Goal: Transaction & Acquisition: Purchase product/service

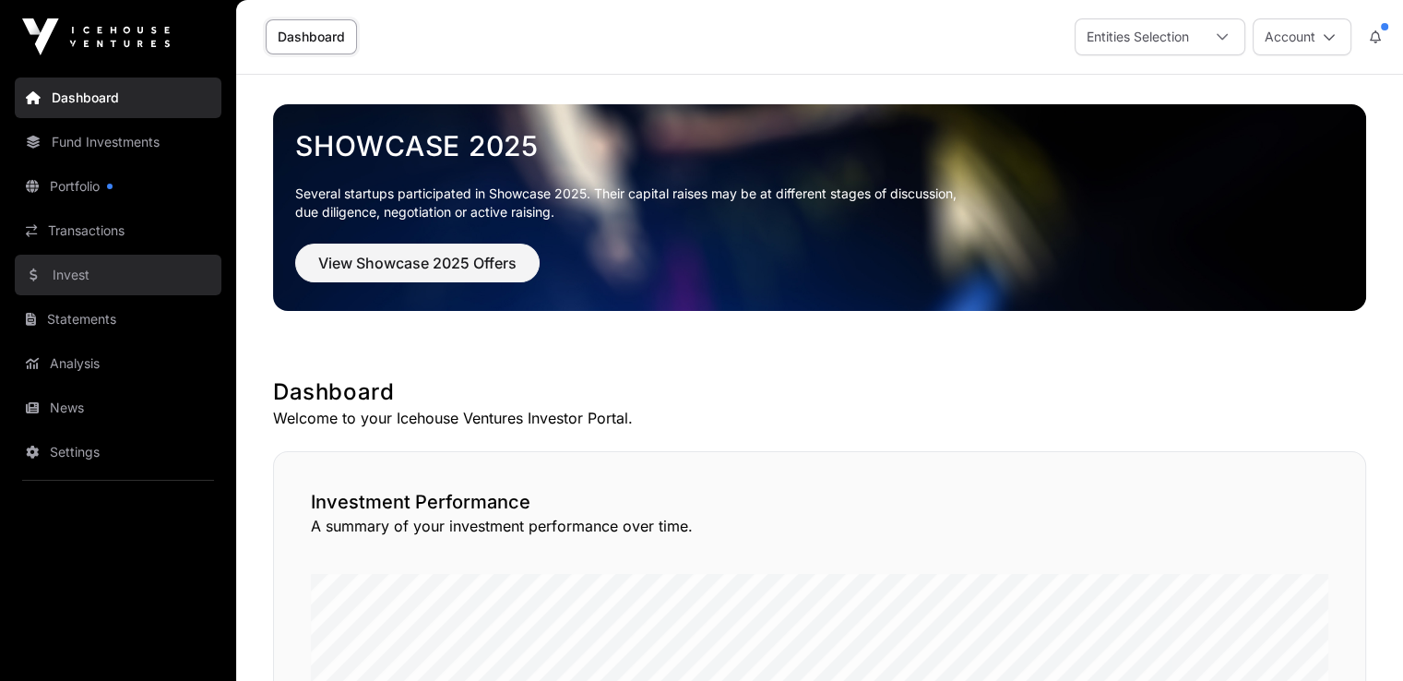
click at [121, 276] on link "Invest" at bounding box center [118, 275] width 207 height 41
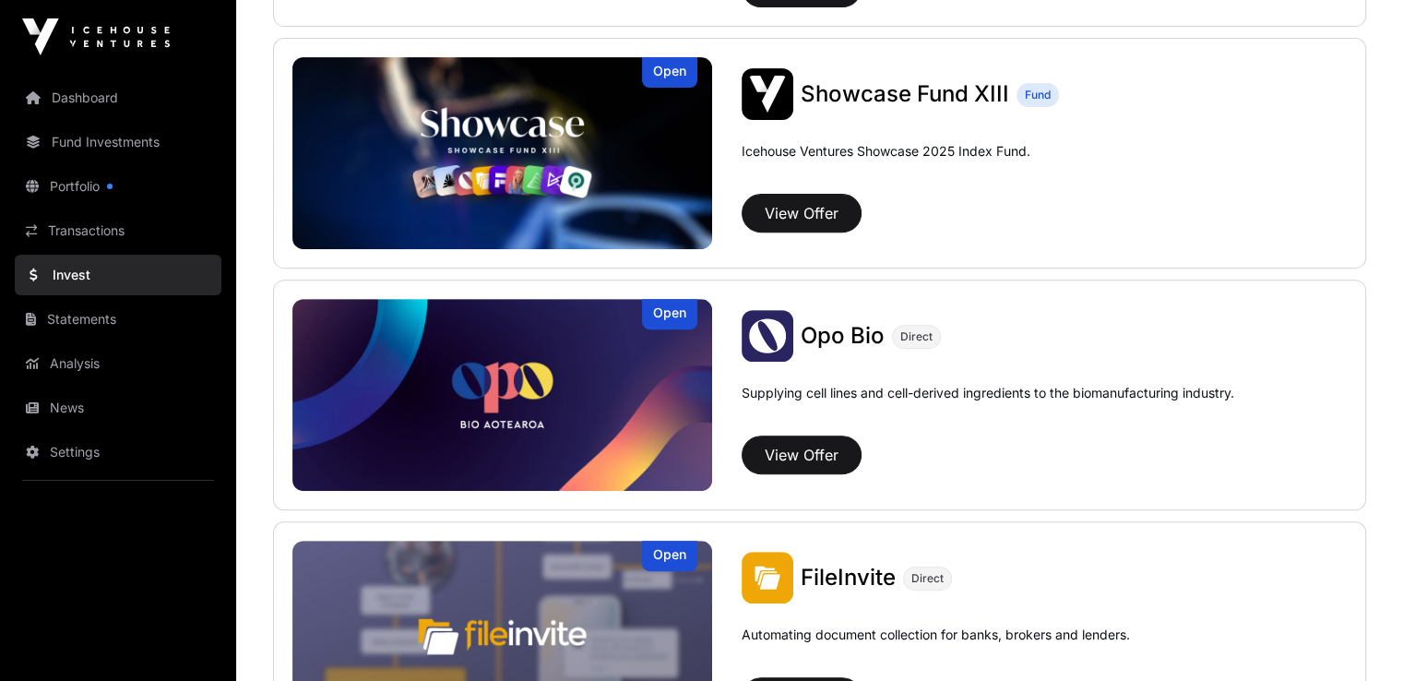
scroll to position [627, 0]
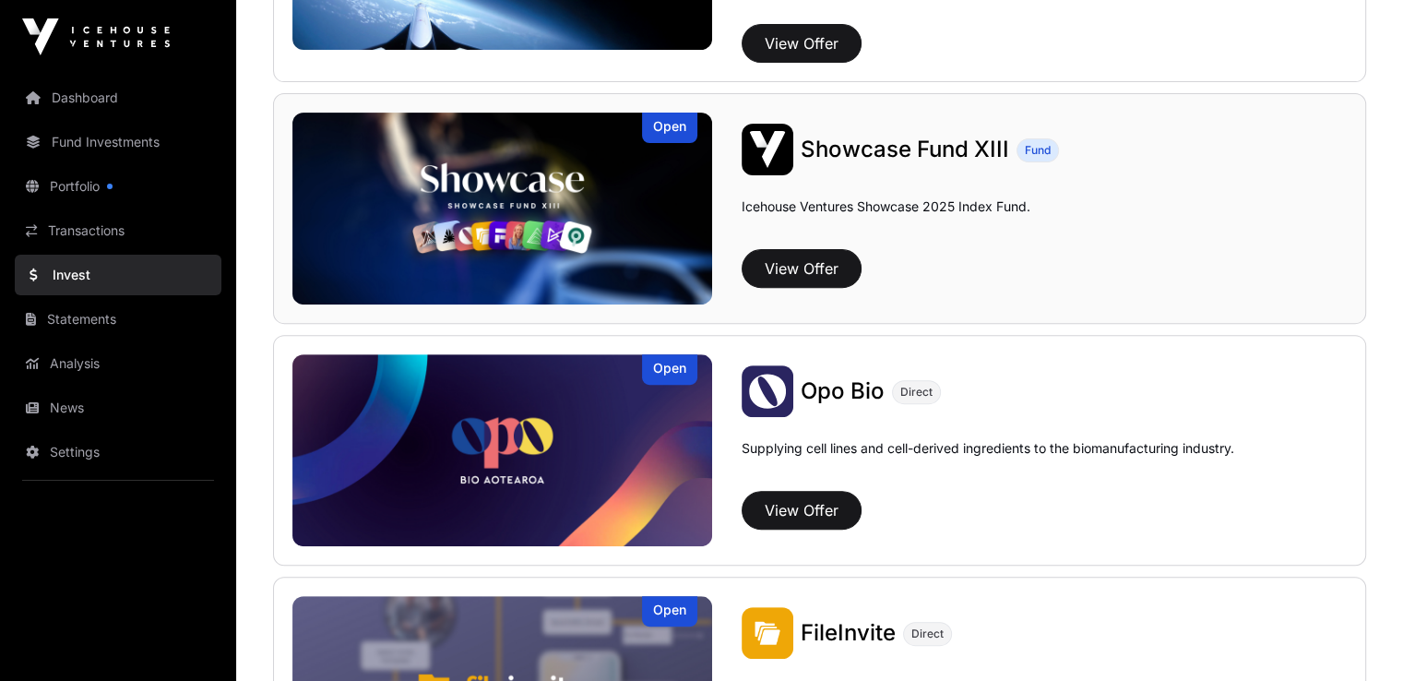
click at [642, 123] on div "Open" at bounding box center [669, 128] width 55 height 30
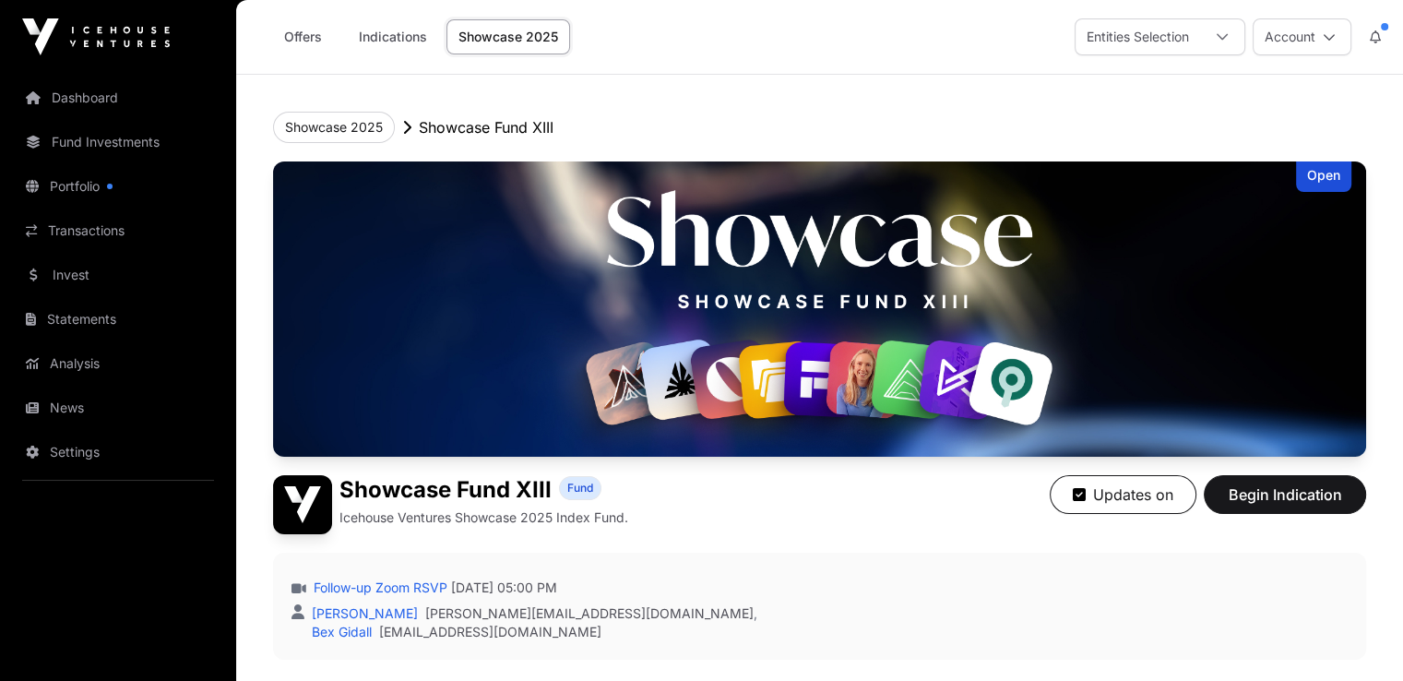
click at [1190, 525] on div "Open Showcase Fund XIII Fund Icehouse Ventures Showcase 2025 Index Fund. Update…" at bounding box center [819, 466] width 1093 height 611
click at [1252, 506] on span "Begin Indication" at bounding box center [1285, 494] width 116 height 22
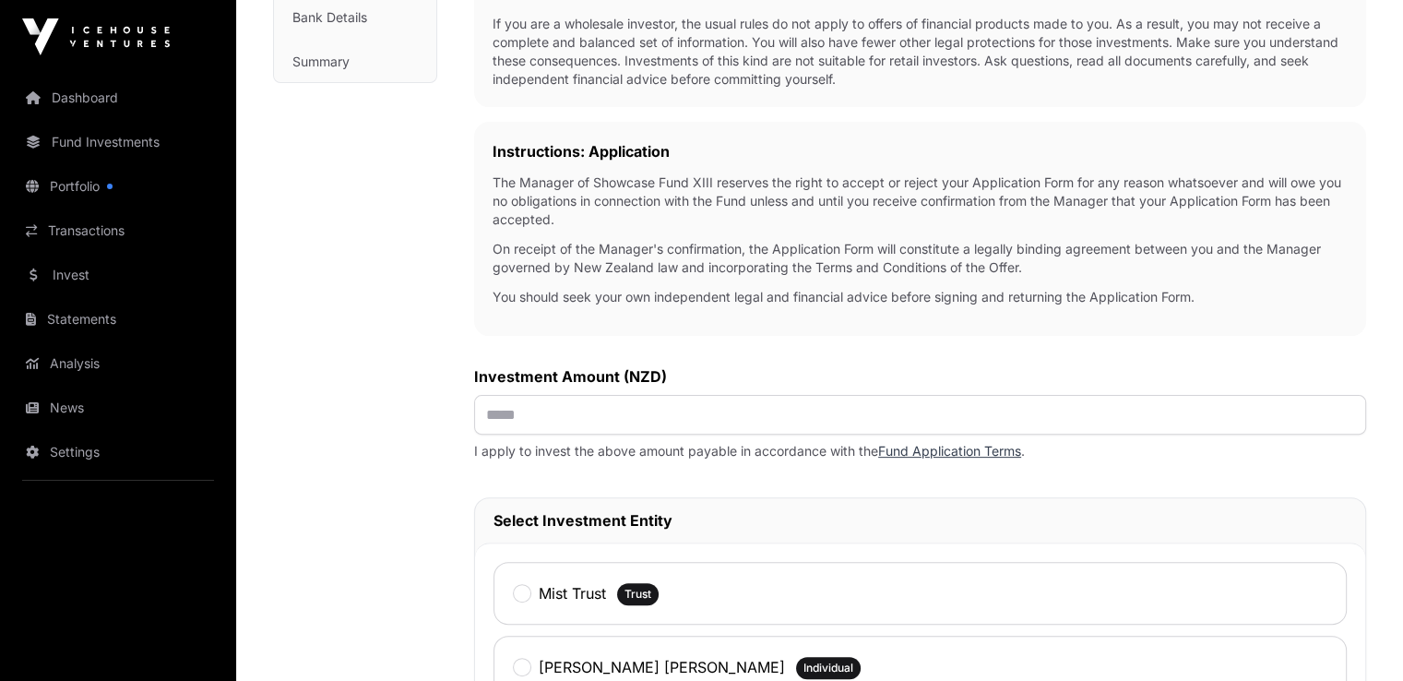
scroll to position [495, 0]
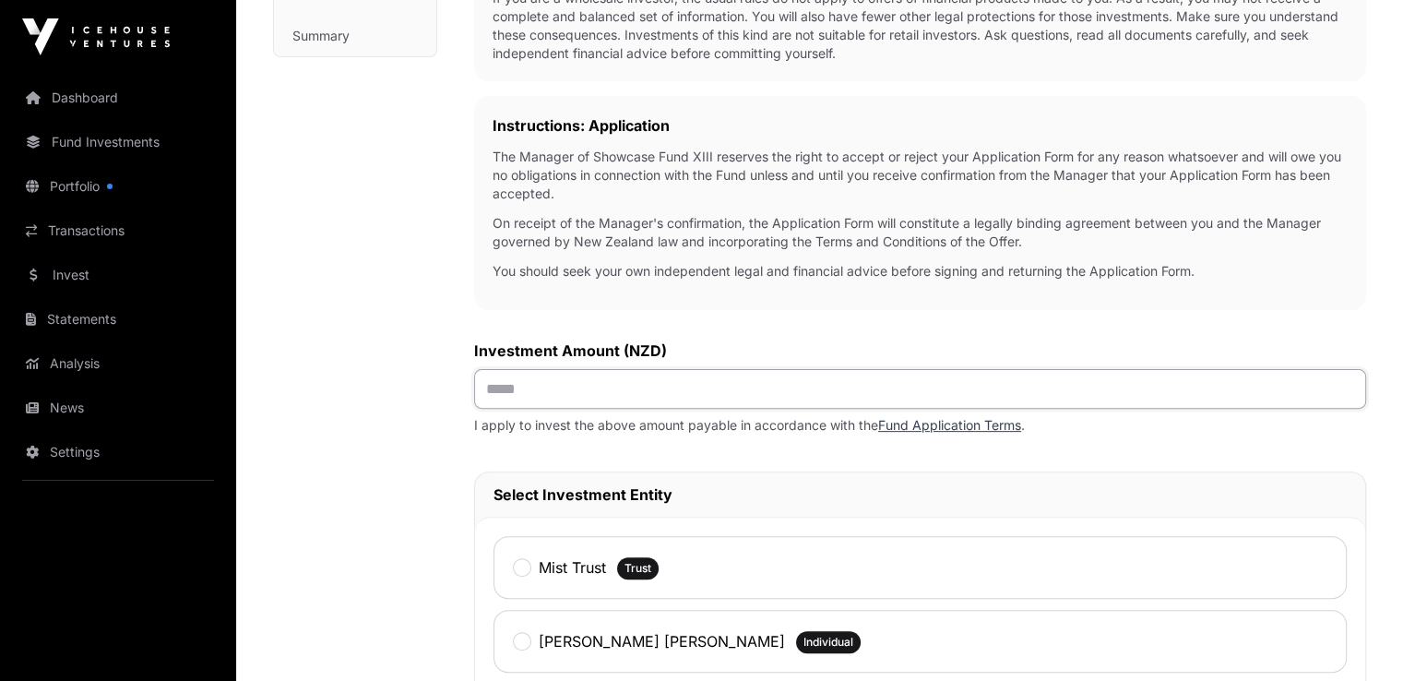
click at [542, 386] on input "text" at bounding box center [920, 389] width 892 height 40
type input "********"
click at [511, 558] on div "Mist Trust Trust" at bounding box center [920, 567] width 853 height 63
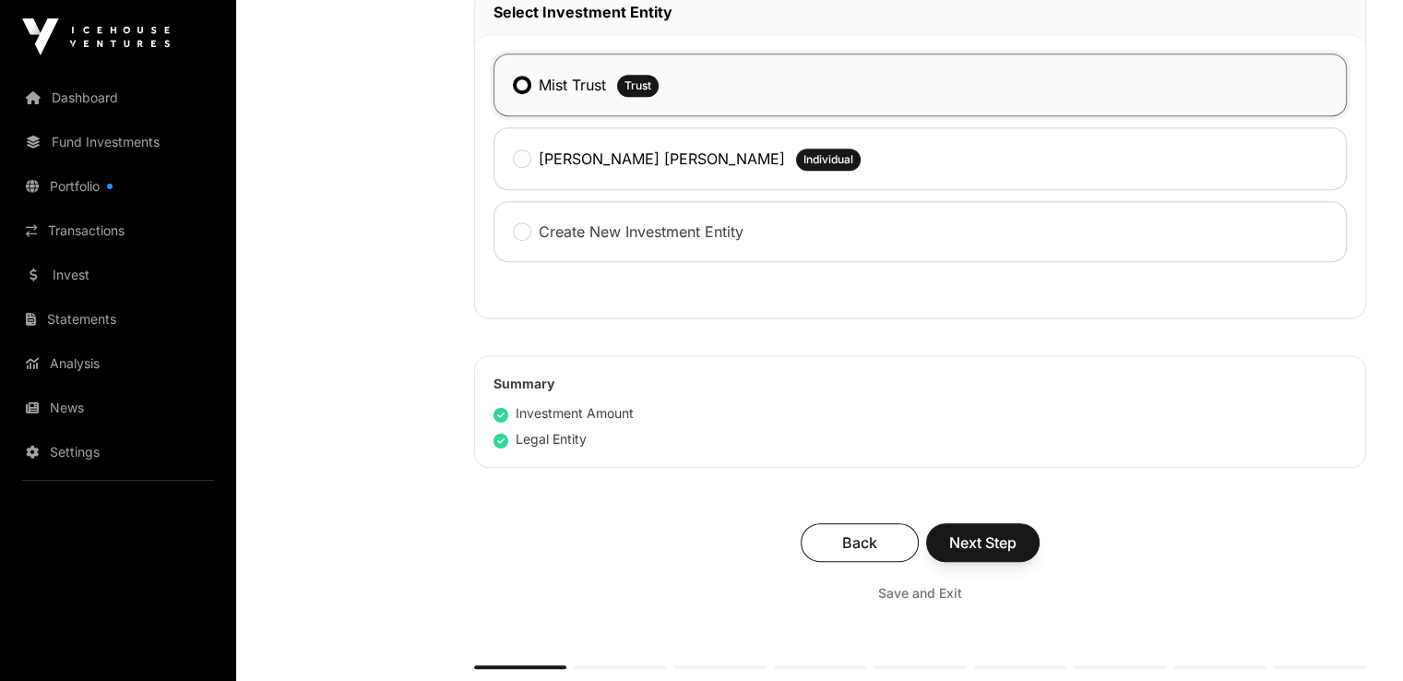
scroll to position [981, 0]
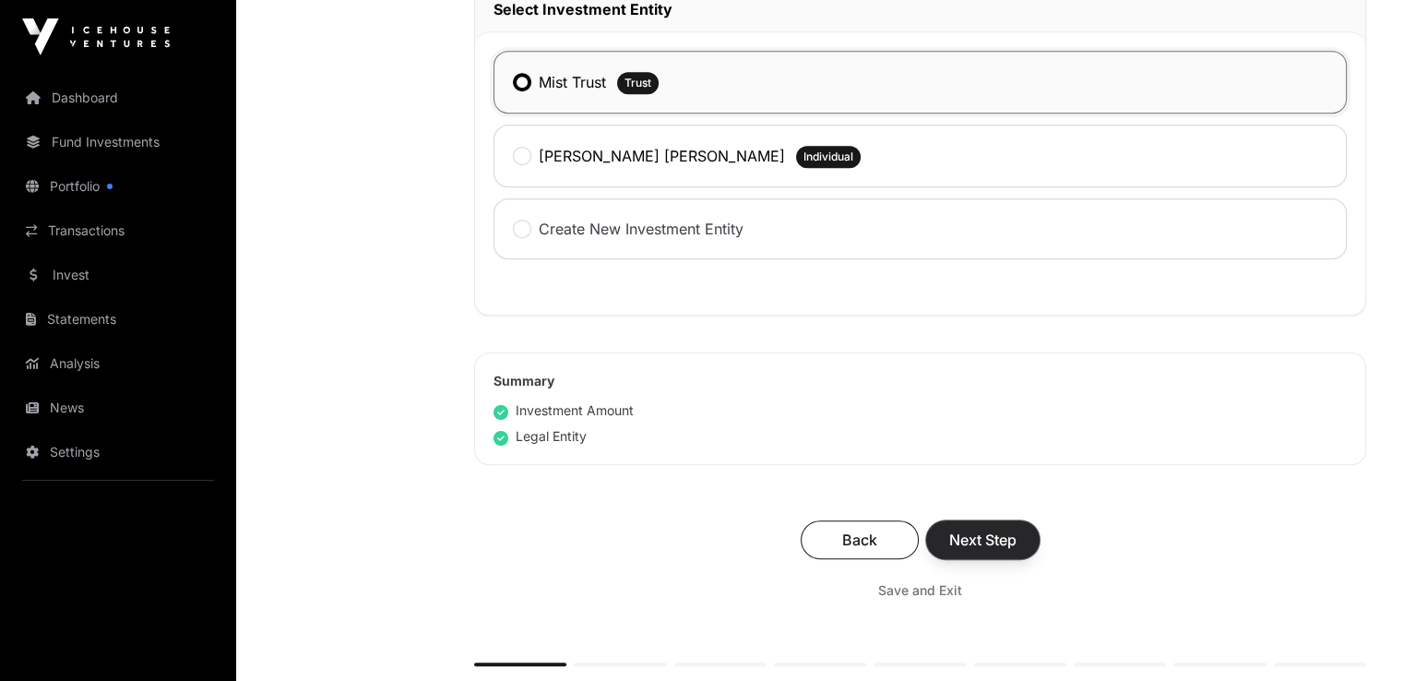
click at [996, 547] on span "Next Step" at bounding box center [982, 540] width 67 height 22
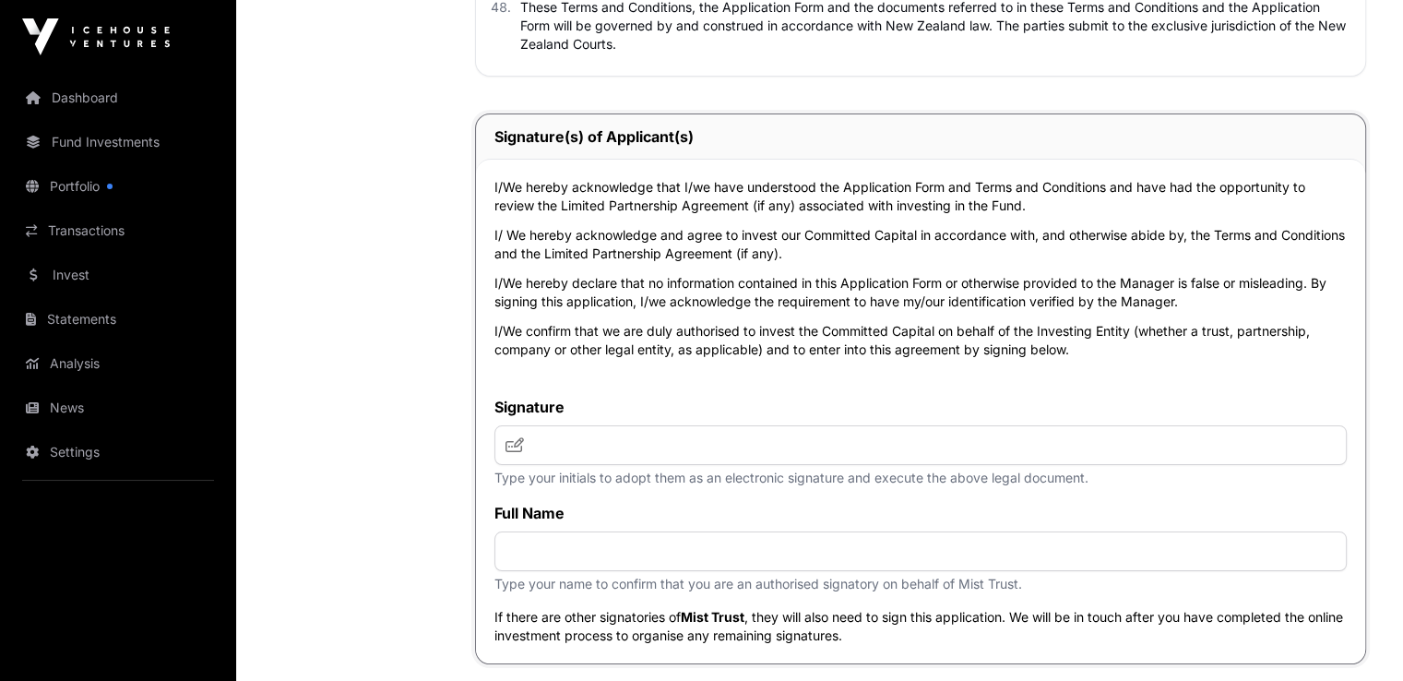
scroll to position [6834, 0]
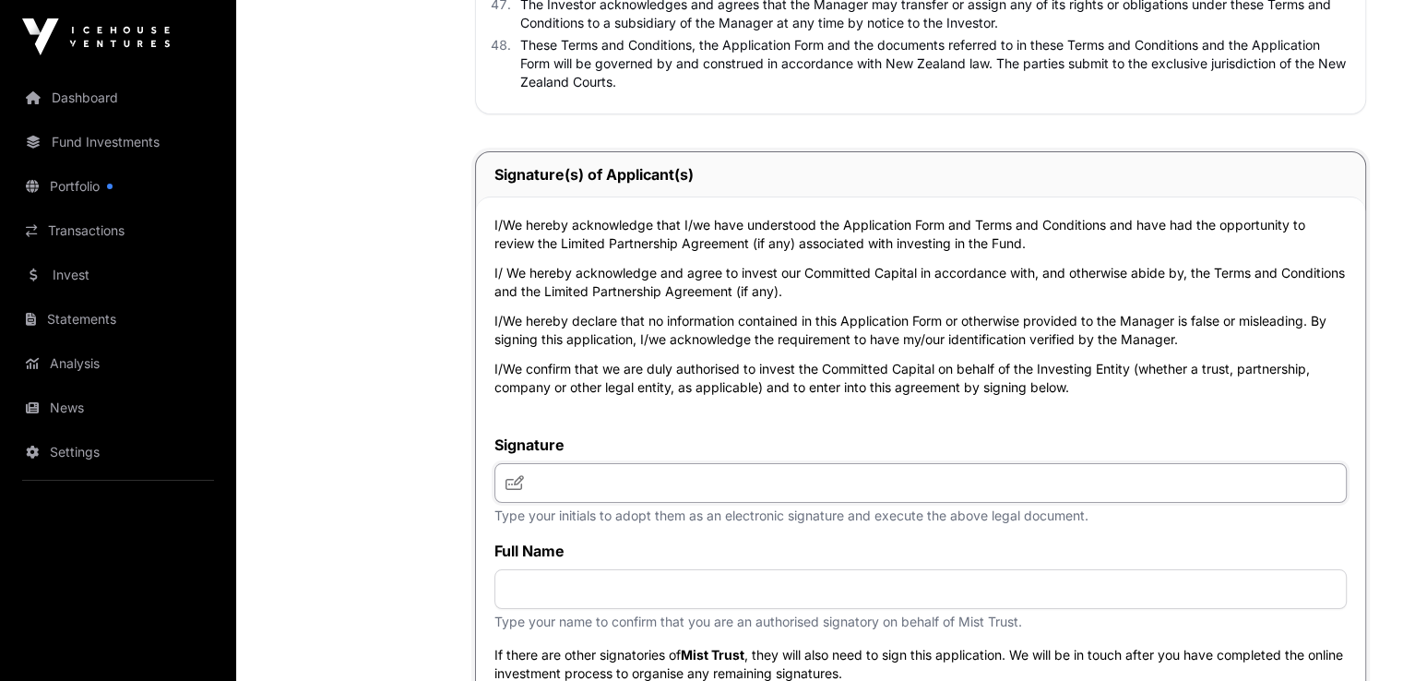
click at [534, 503] on input "text" at bounding box center [921, 483] width 852 height 40
click at [550, 602] on input "text" at bounding box center [921, 589] width 852 height 40
type input "**********"
click at [612, 503] on input "text" at bounding box center [921, 483] width 852 height 40
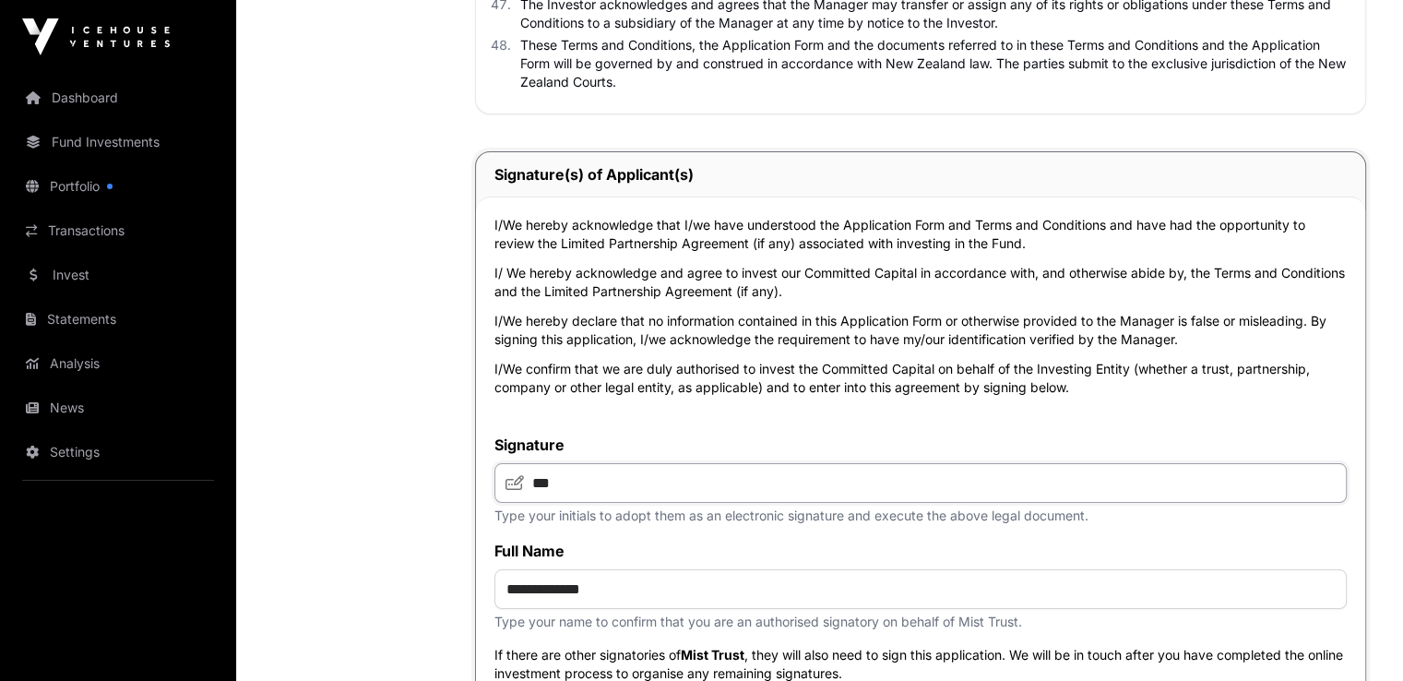
type input "***"
click at [912, 562] on label "Full Name" at bounding box center [921, 551] width 852 height 22
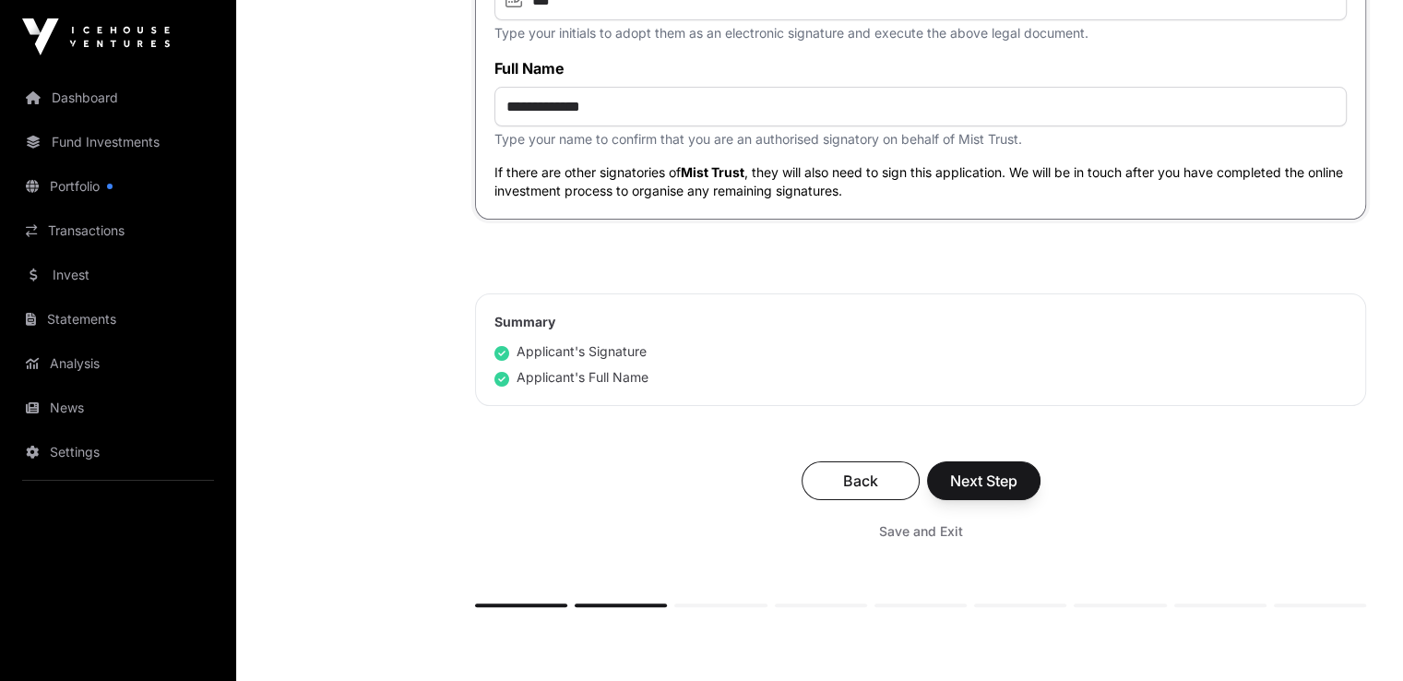
scroll to position [7298, 0]
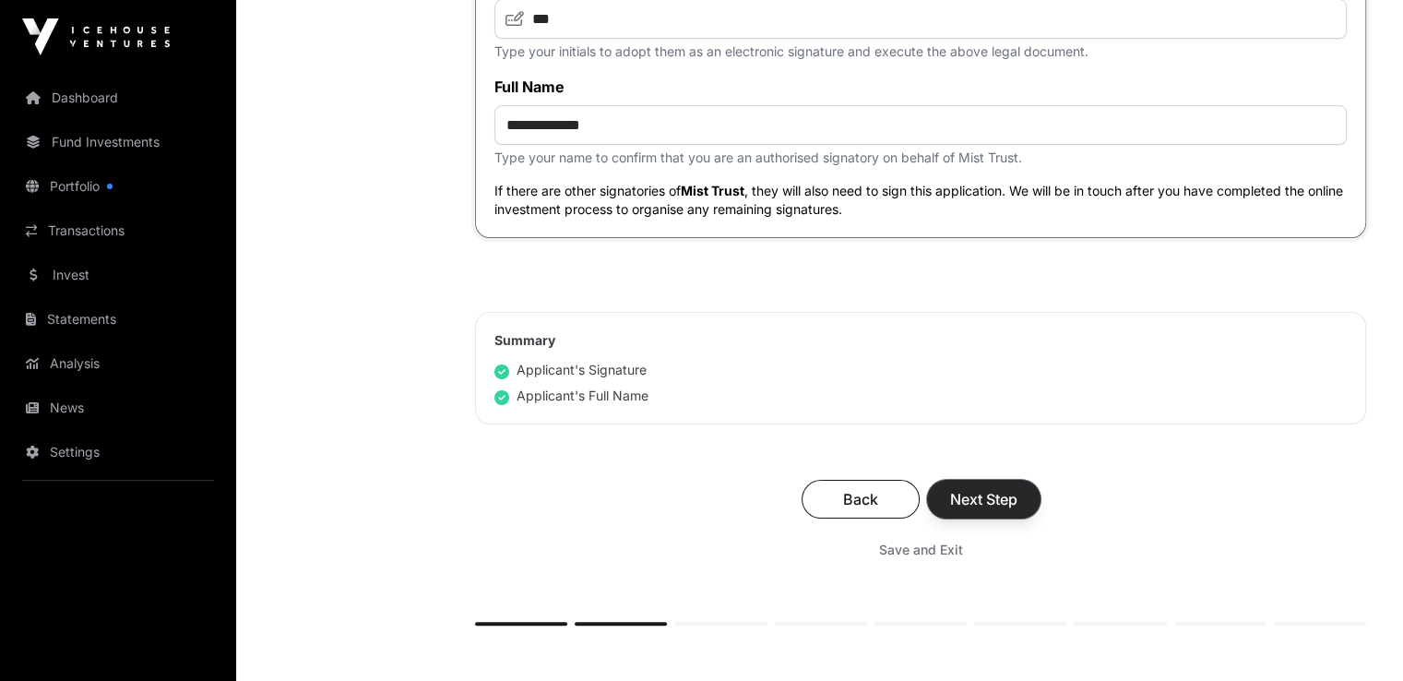
click at [1023, 519] on button "Next Step" at bounding box center [983, 499] width 113 height 39
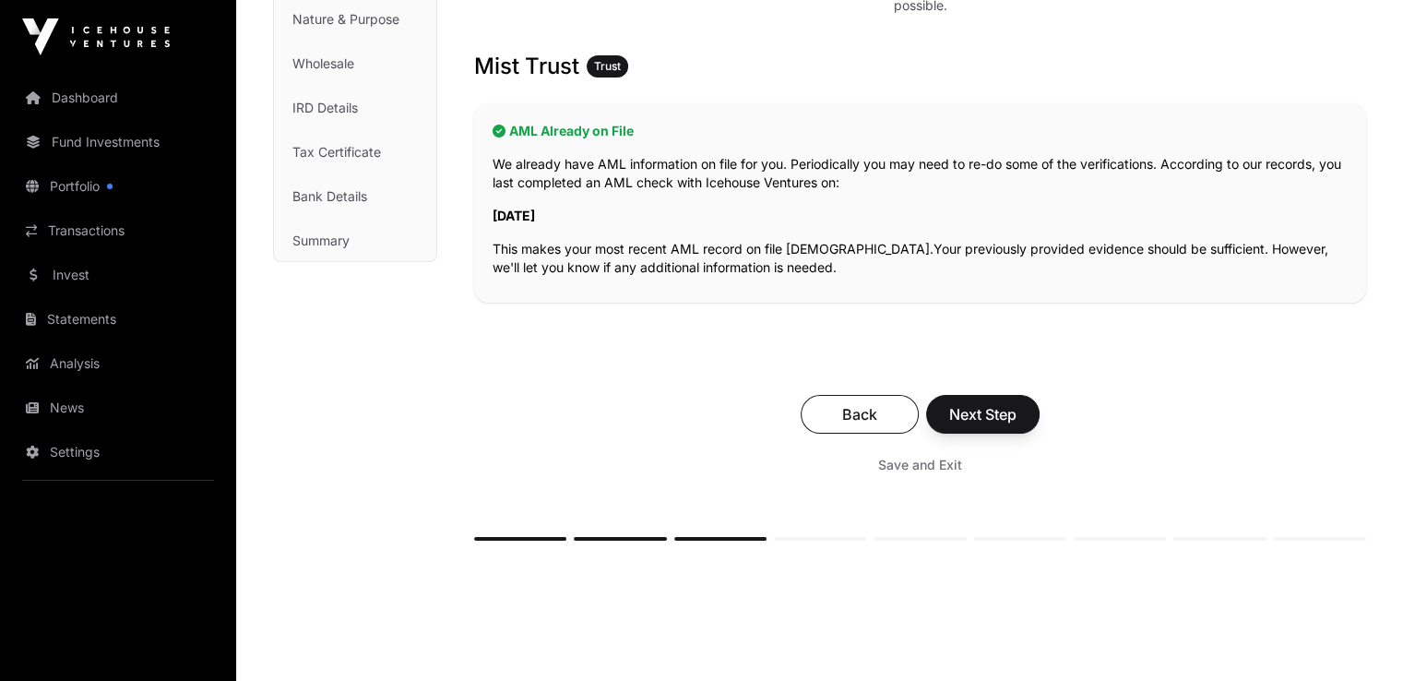
scroll to position [258, 0]
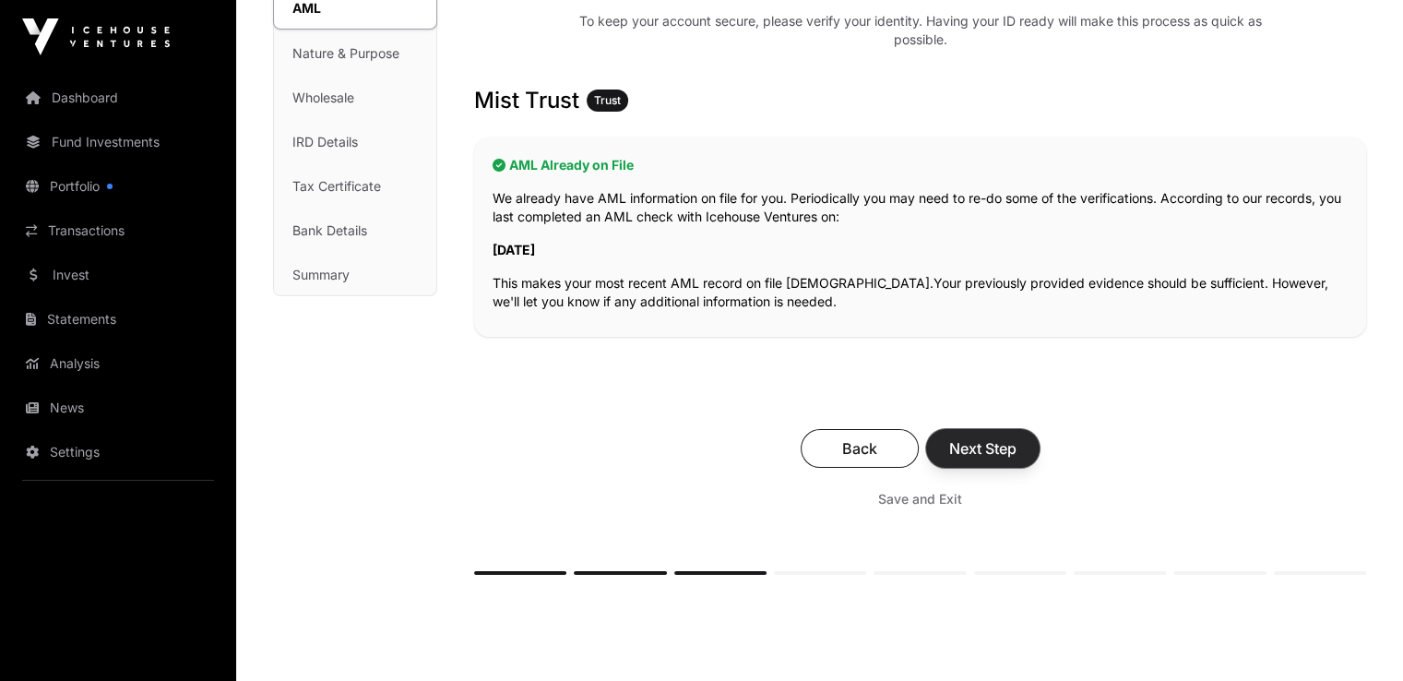
click at [995, 444] on span "Next Step" at bounding box center [982, 448] width 67 height 22
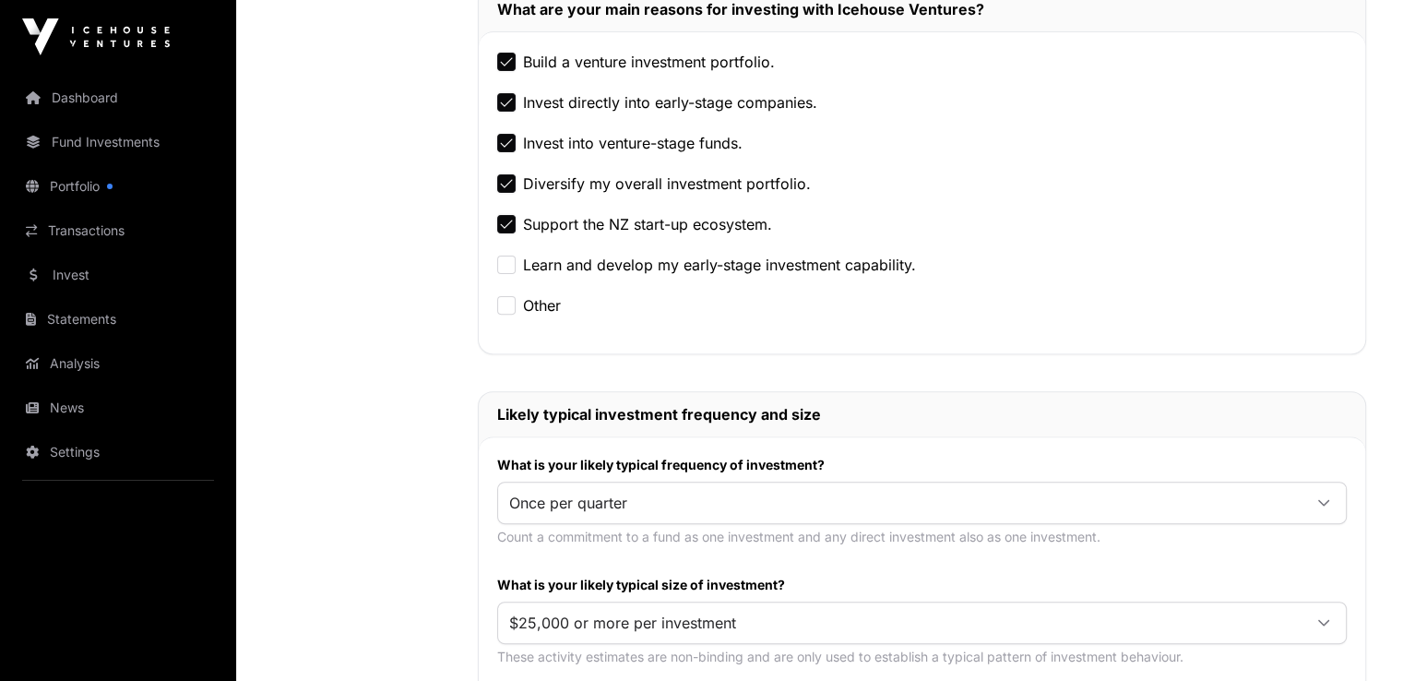
scroll to position [640, 0]
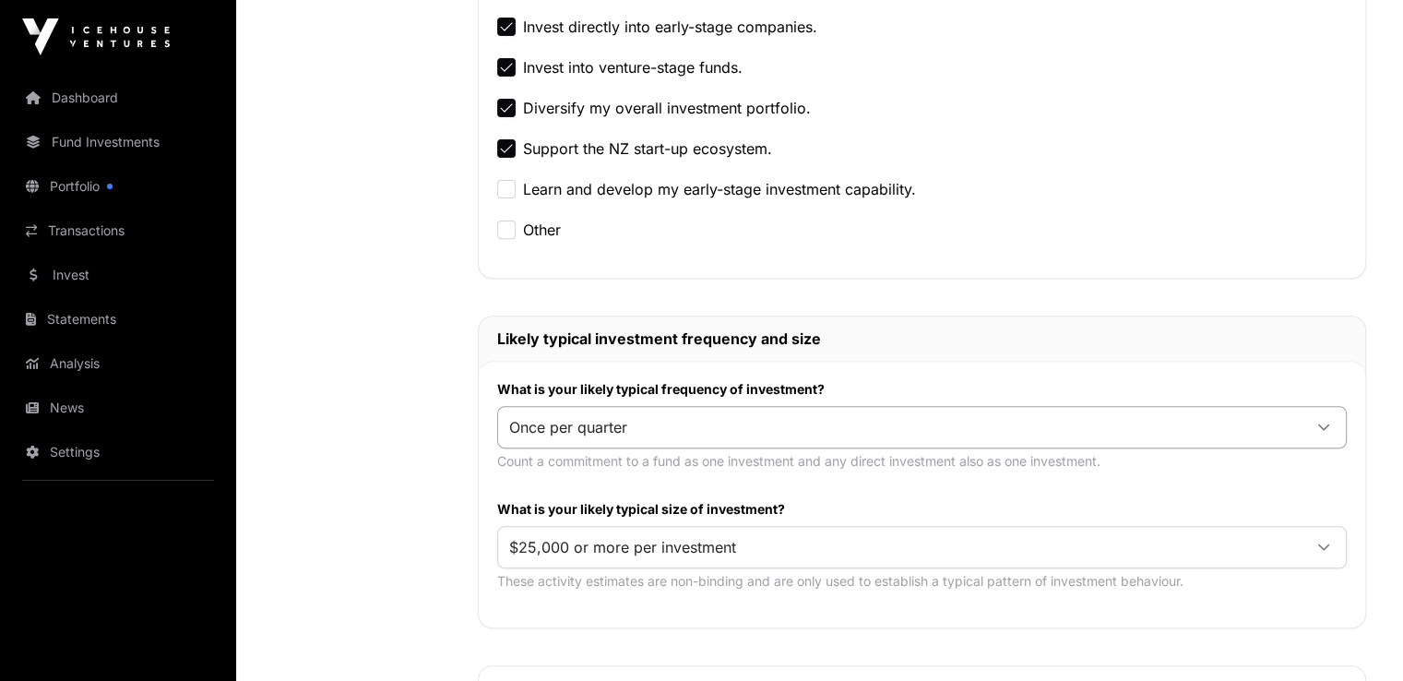
click at [1321, 431] on icon at bounding box center [1323, 427] width 13 height 13
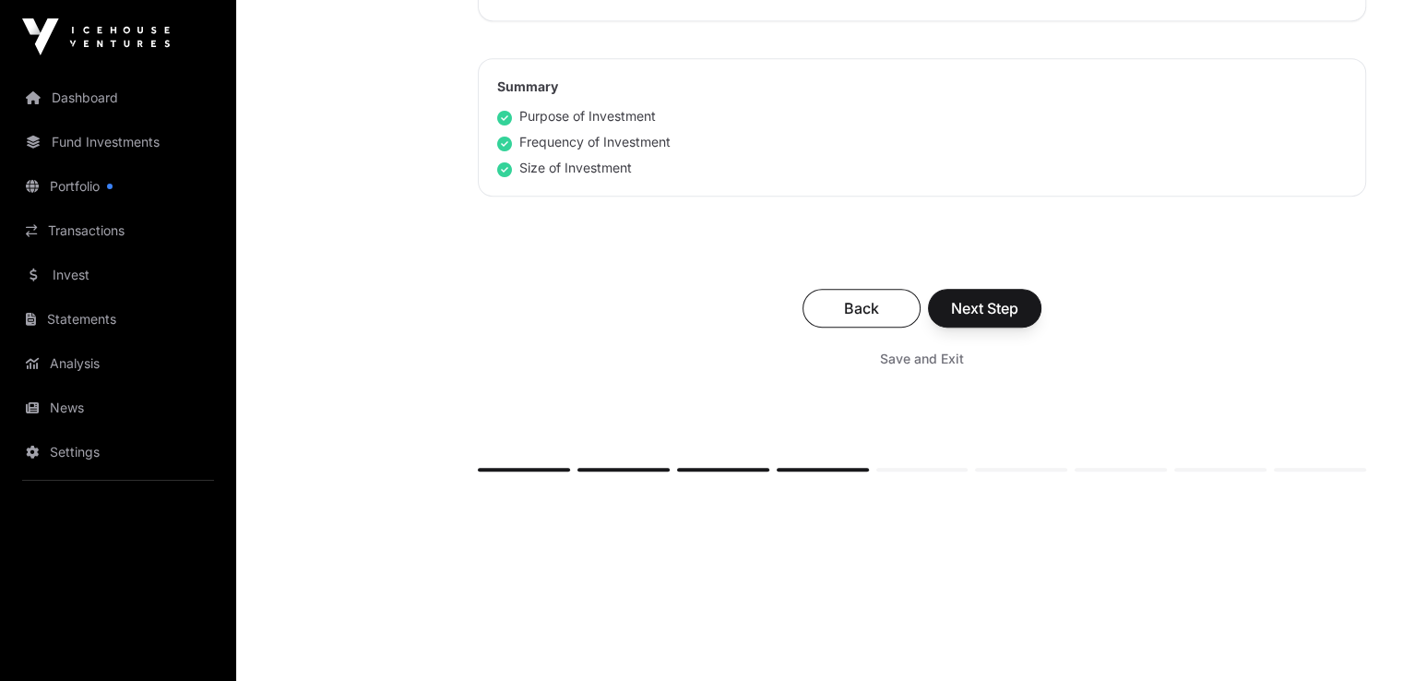
scroll to position [1241, 0]
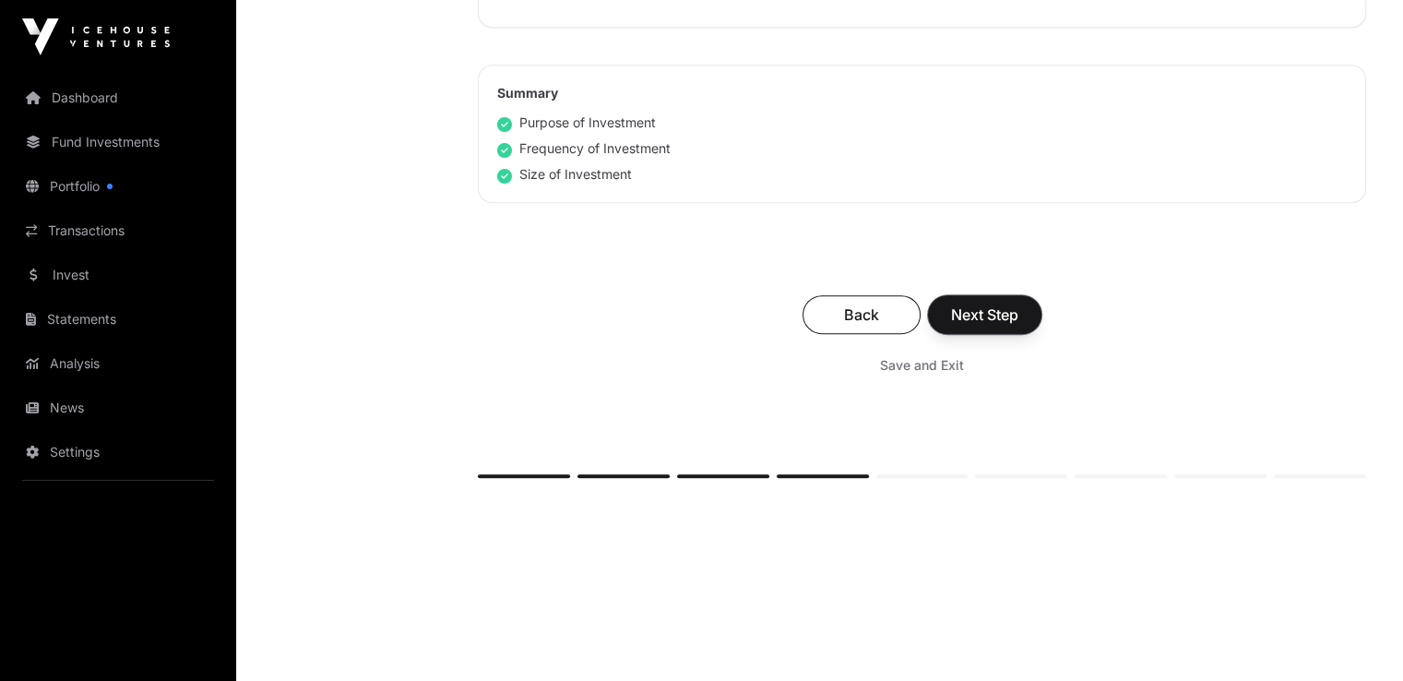
click at [1026, 308] on button "Next Step" at bounding box center [984, 314] width 113 height 39
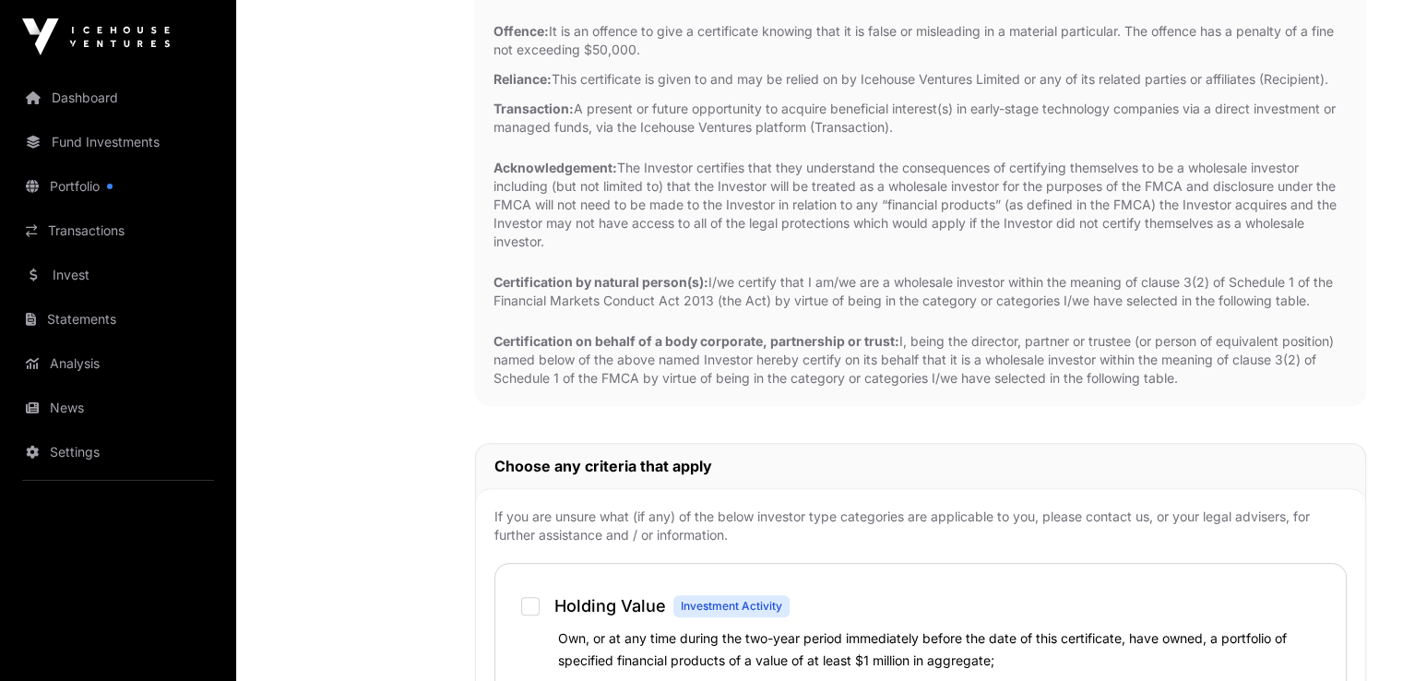
scroll to position [1111, 0]
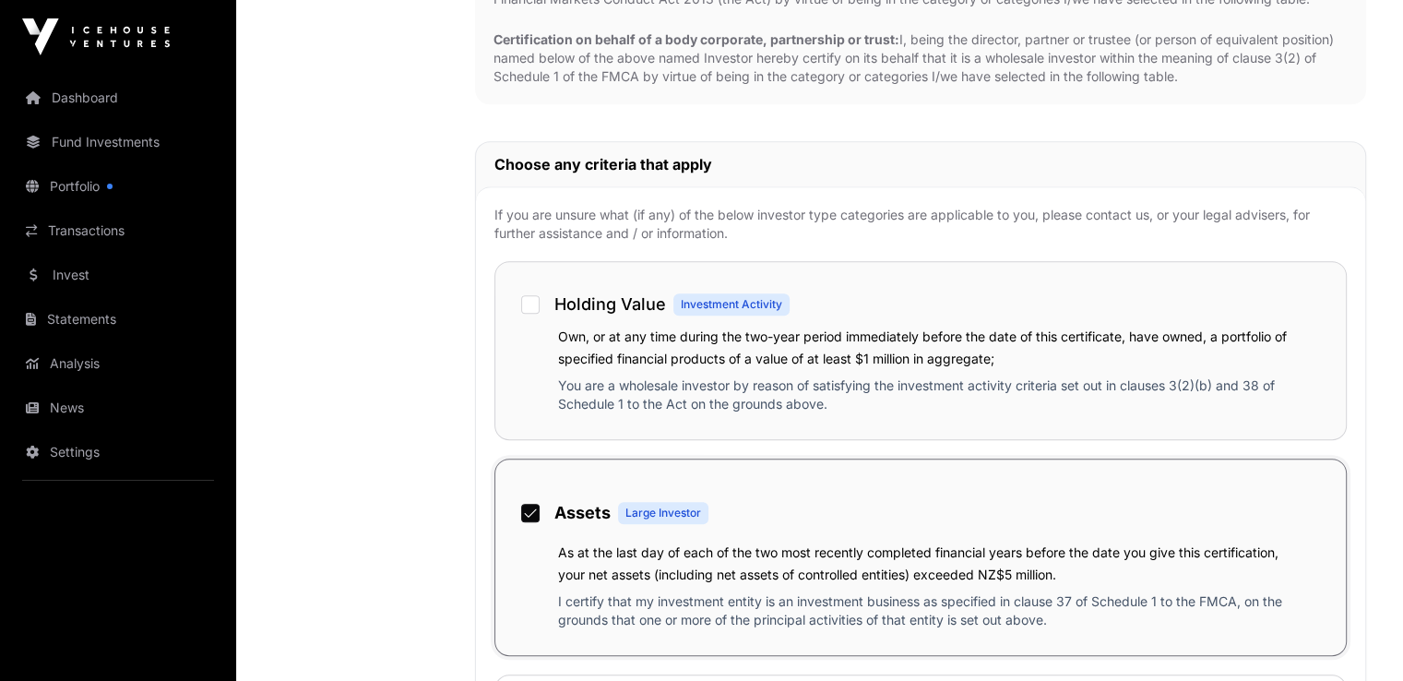
click at [542, 296] on label "Holding Value Investment Activity" at bounding box center [667, 302] width 254 height 44
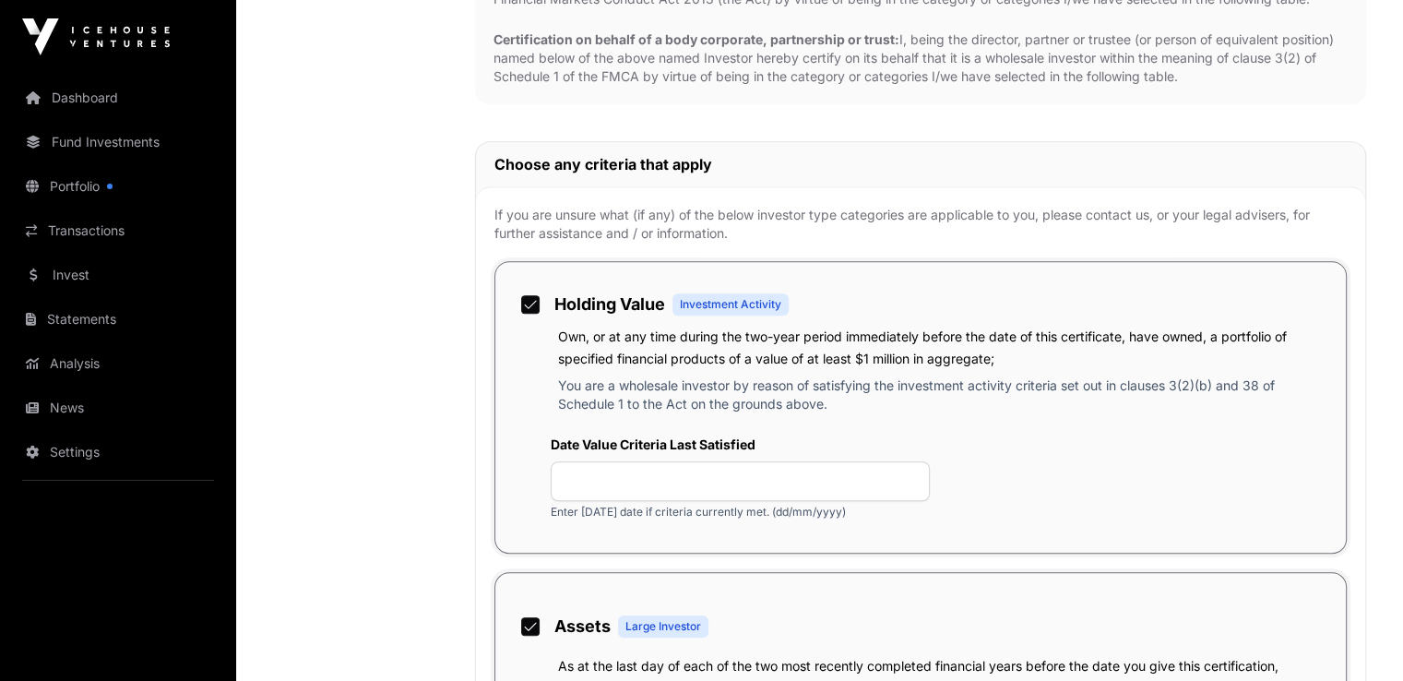
click at [594, 451] on label "Date Value Criteria Last Satisfied" at bounding box center [740, 444] width 379 height 18
click at [590, 470] on input "text" at bounding box center [740, 481] width 379 height 40
type input "******"
click at [1003, 520] on div "Date Value Criteria Last Satisfied ****** Enter [DATE] date if criteria current…" at bounding box center [921, 477] width 814 height 113
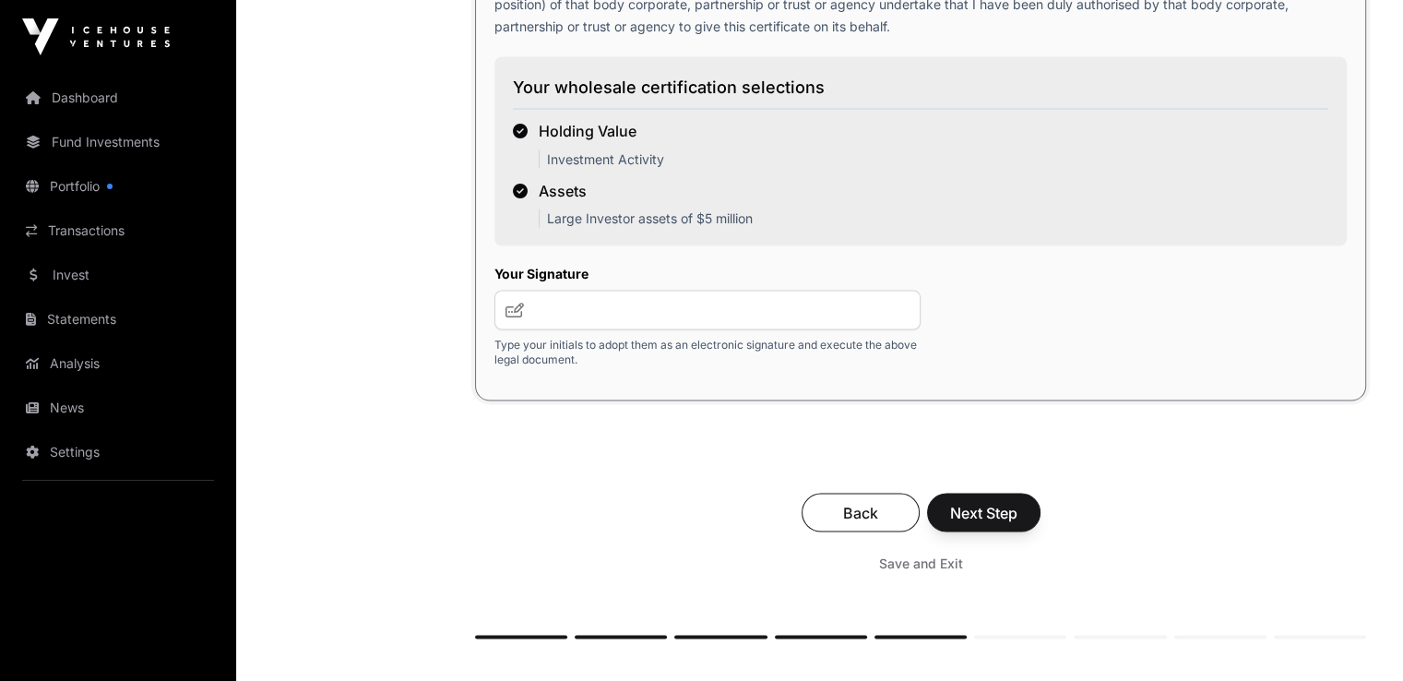
scroll to position [3351, 0]
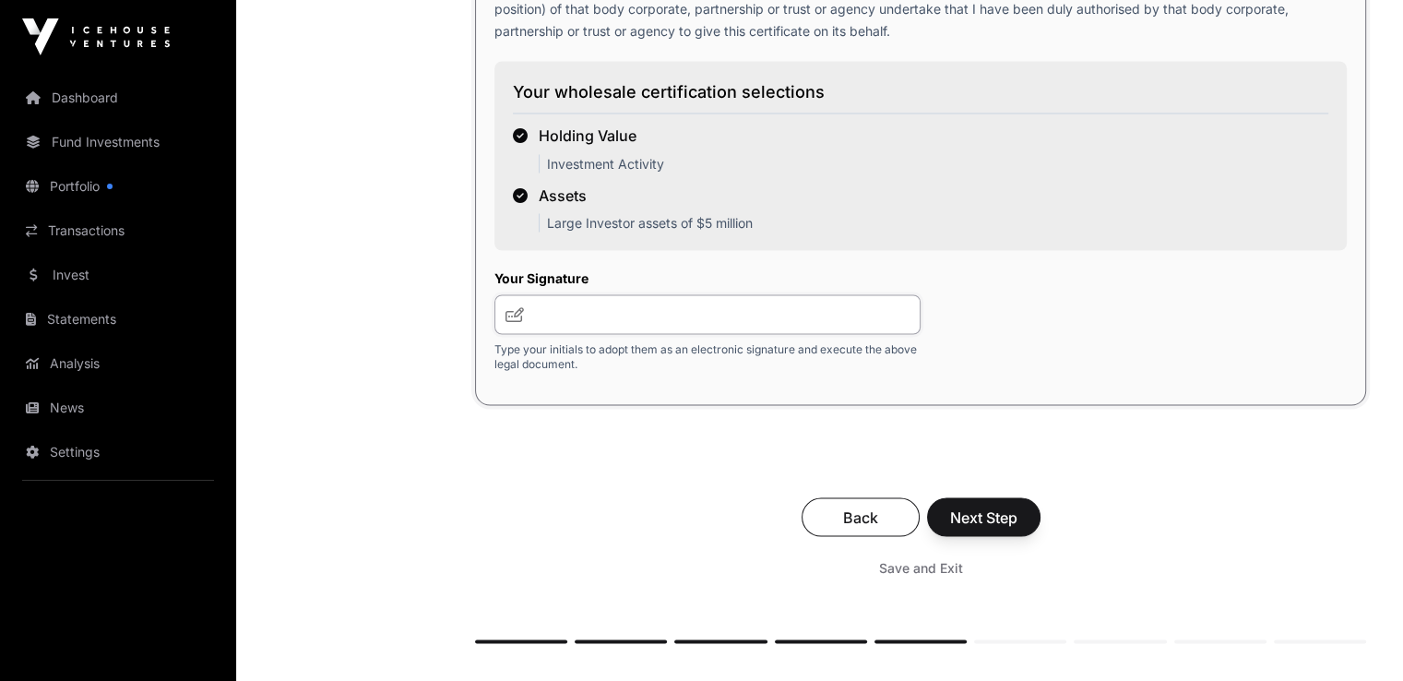
click at [617, 334] on input "text" at bounding box center [708, 314] width 426 height 40
type input "*"
type input "***"
click at [1031, 536] on button "Next Step" at bounding box center [983, 516] width 113 height 39
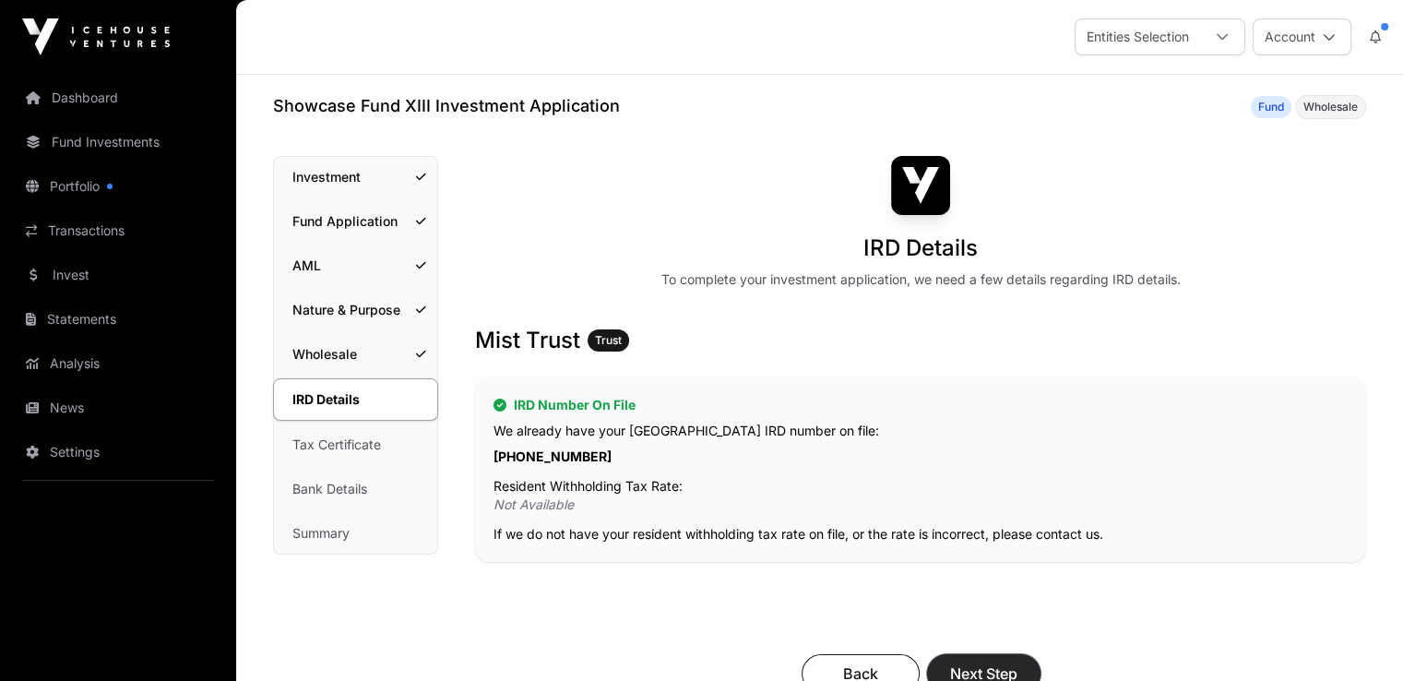
click at [1006, 674] on span "Next Step" at bounding box center [983, 673] width 67 height 22
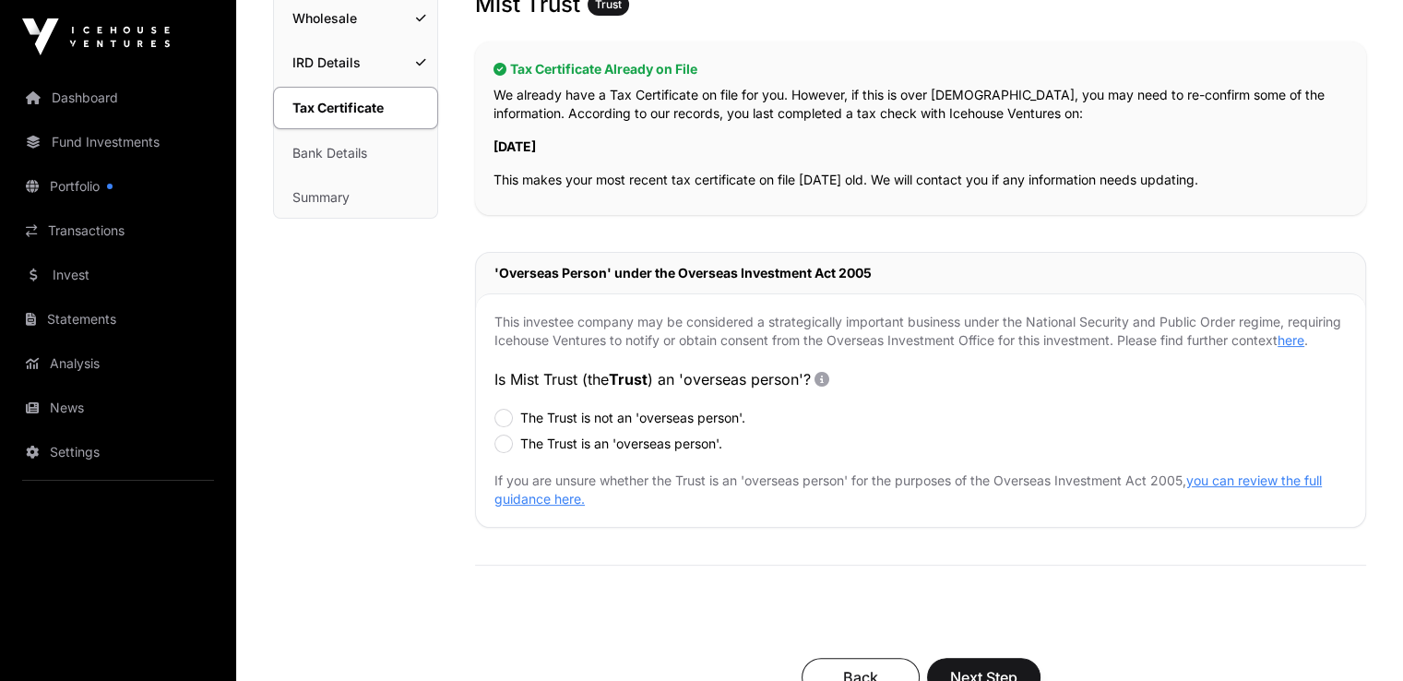
scroll to position [349, 0]
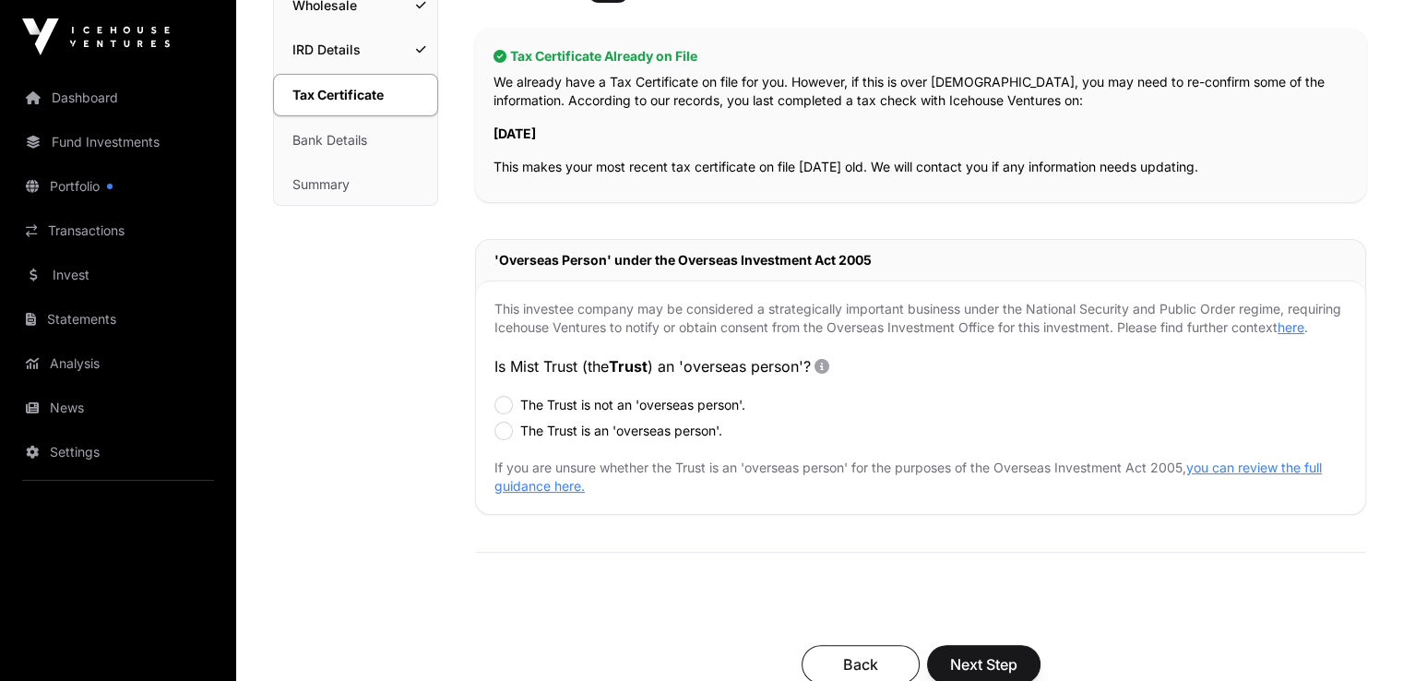
click at [532, 414] on label "The Trust is not an 'overseas person'." at bounding box center [632, 405] width 225 height 18
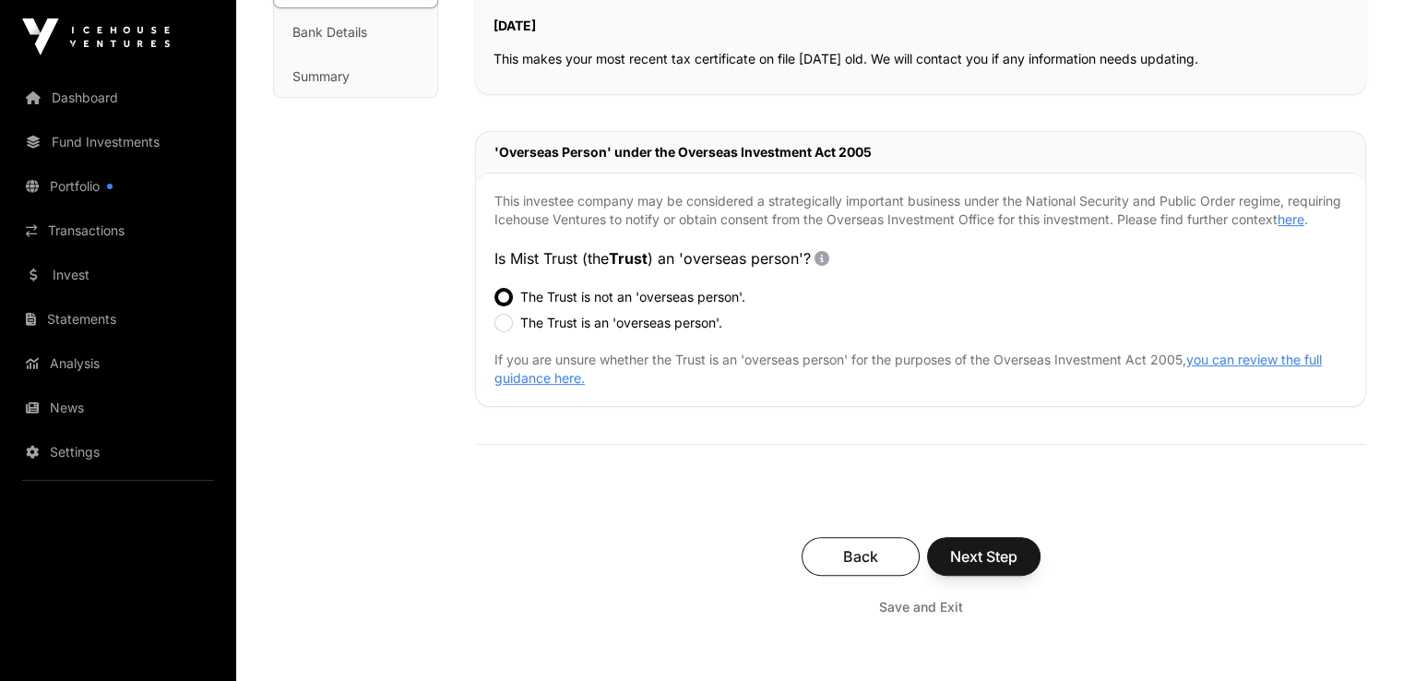
scroll to position [471, 0]
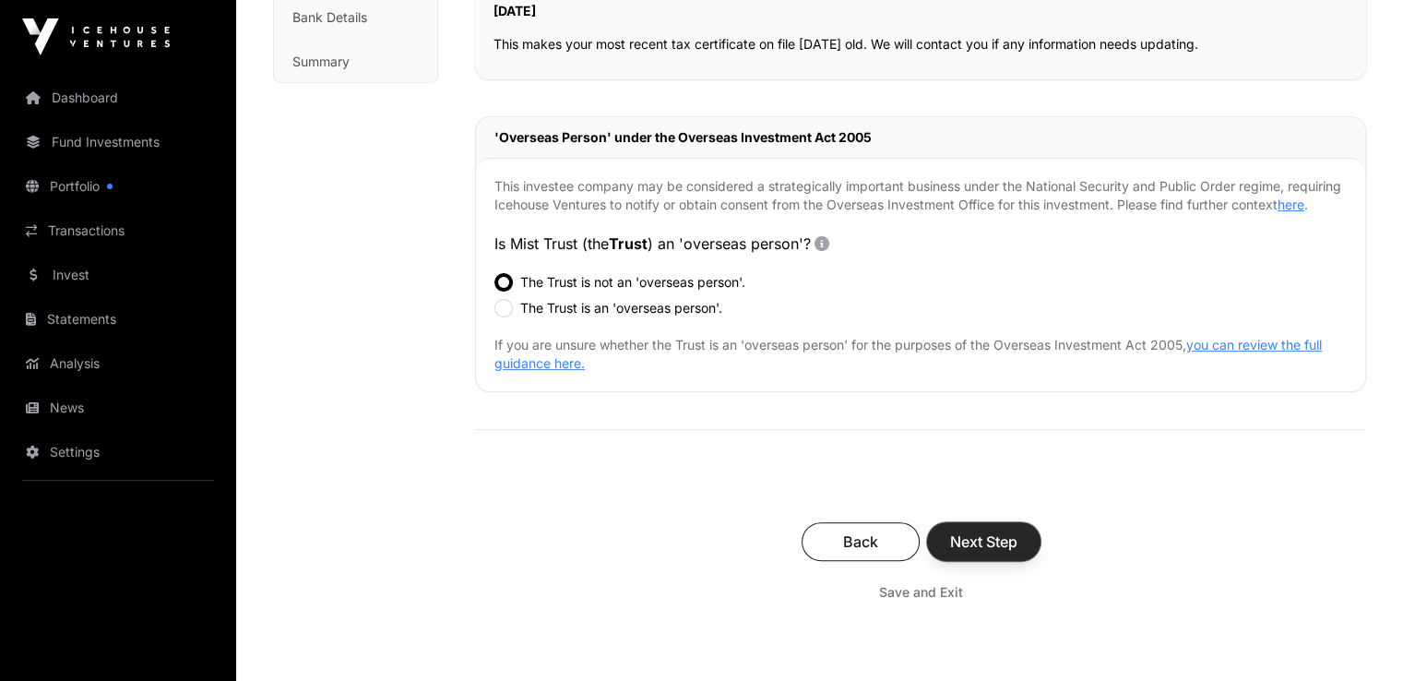
click at [996, 553] on span "Next Step" at bounding box center [983, 542] width 67 height 22
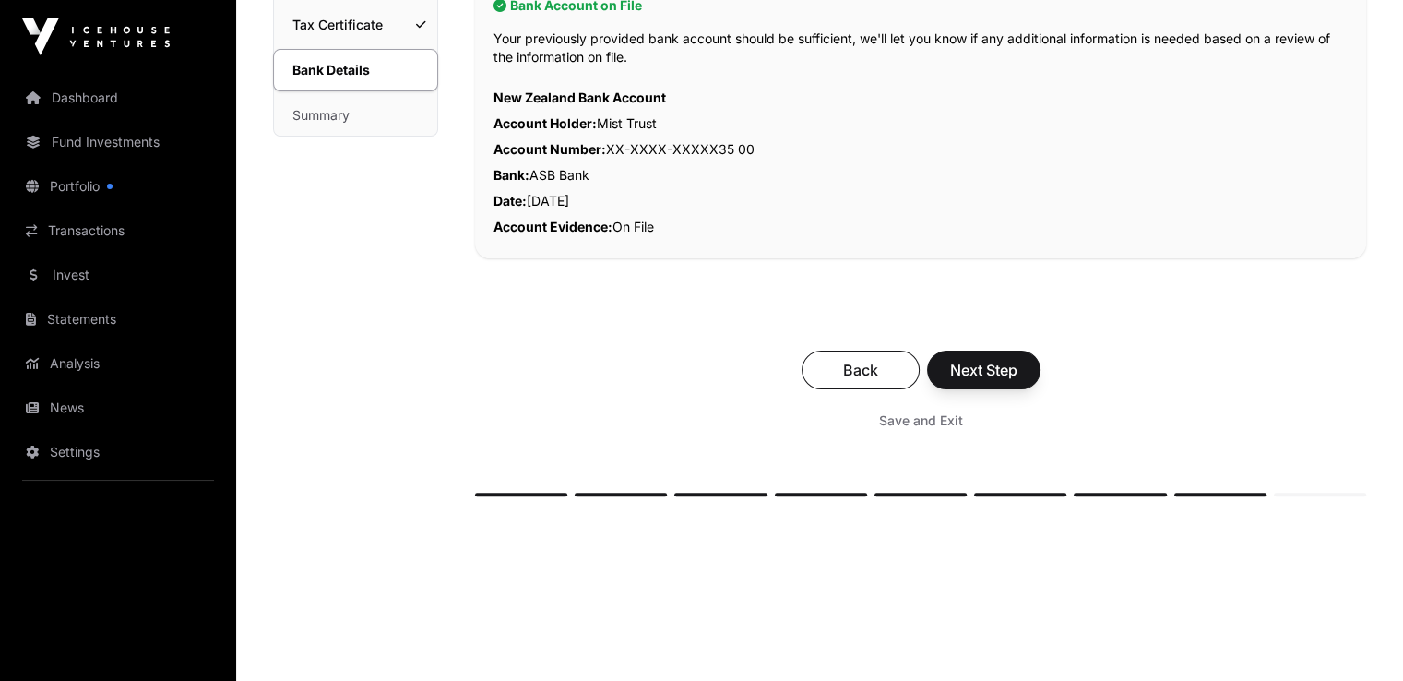
scroll to position [420, 0]
click at [1004, 376] on span "Next Step" at bounding box center [983, 368] width 67 height 22
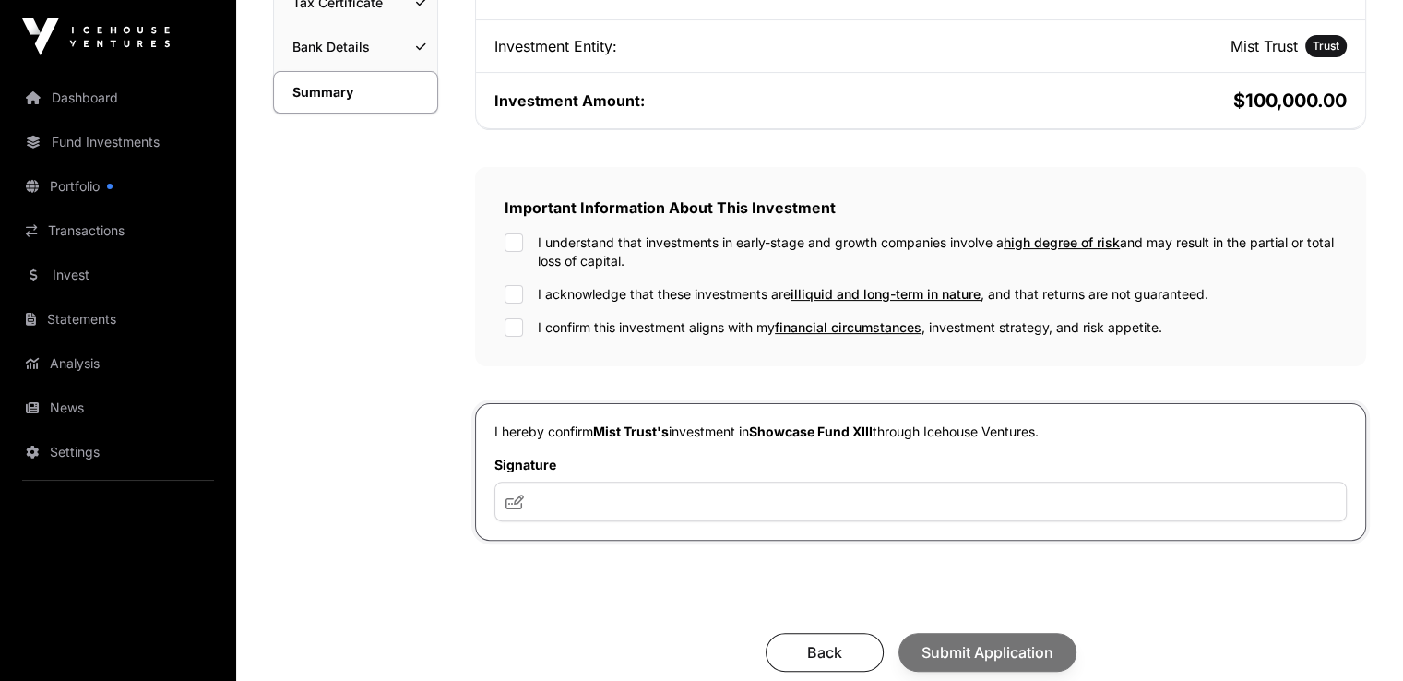
scroll to position [447, 0]
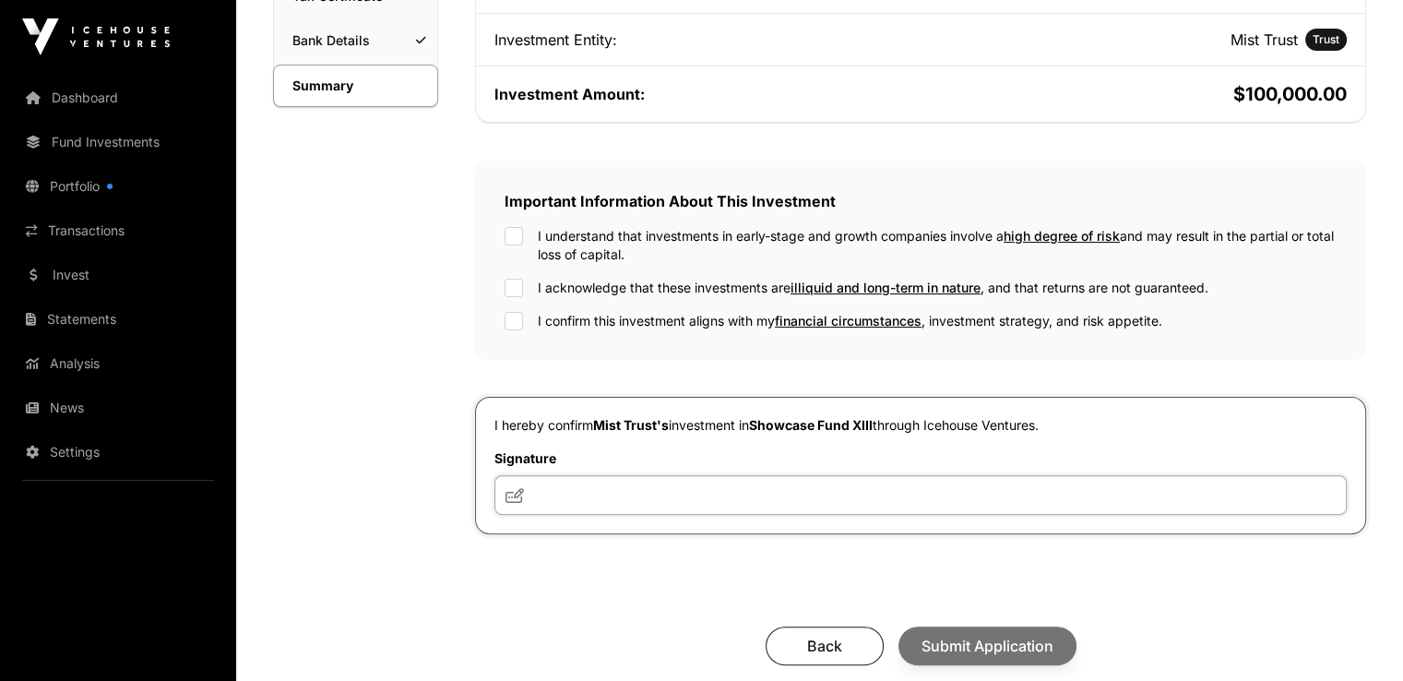
click at [594, 497] on input "text" at bounding box center [921, 495] width 852 height 40
type input "***"
click at [1007, 643] on div "Back Submit Application" at bounding box center [921, 645] width 854 height 39
click at [694, 483] on input "***" at bounding box center [921, 495] width 852 height 40
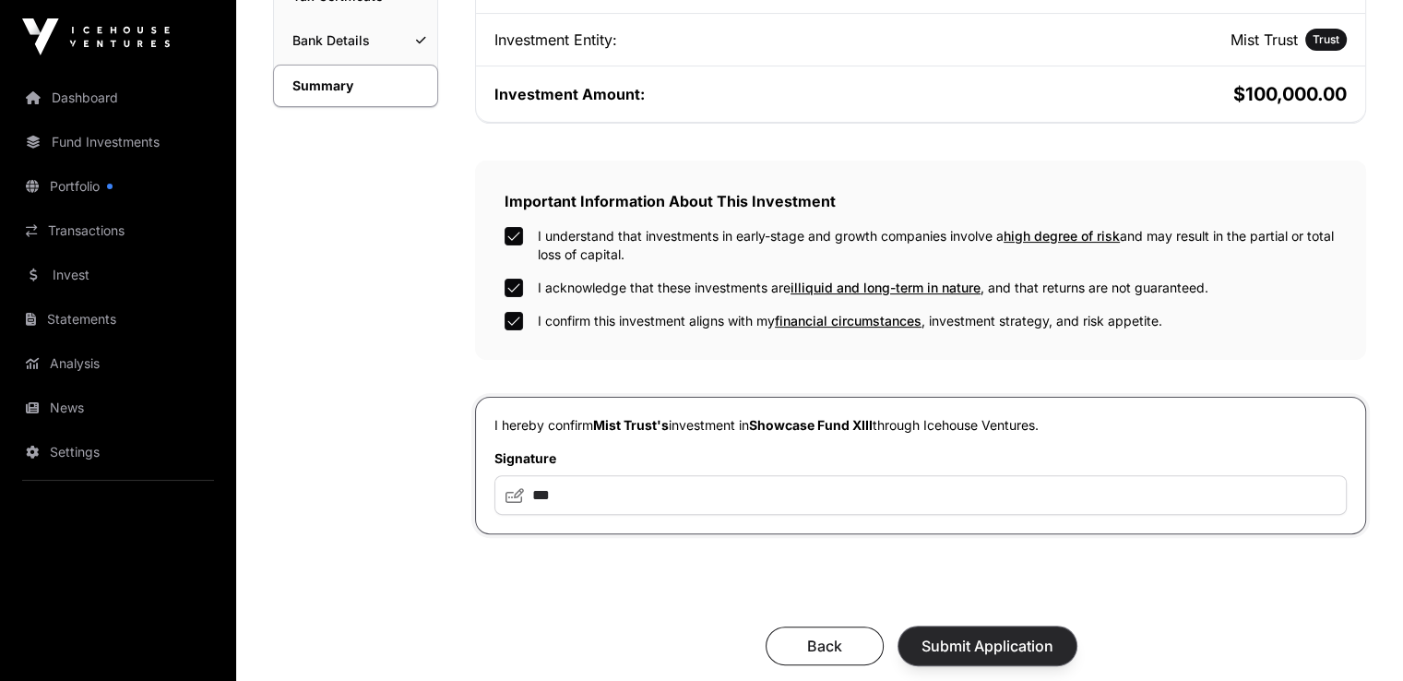
click at [990, 640] on span "Submit Application" at bounding box center [988, 646] width 132 height 22
